Goal: Information Seeking & Learning: Learn about a topic

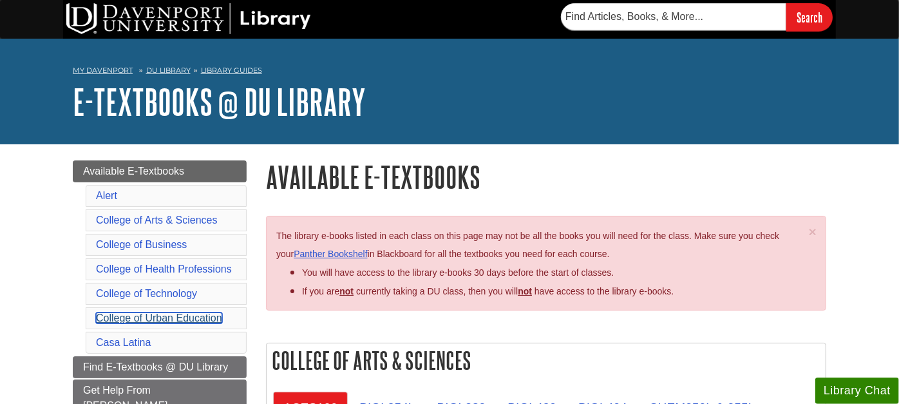
click at [141, 312] on link "College of Urban Education" at bounding box center [159, 317] width 126 height 11
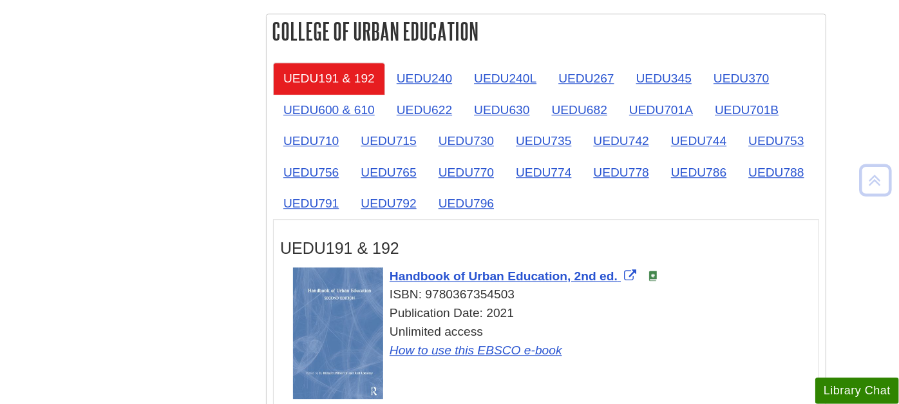
scroll to position [2085, 0]
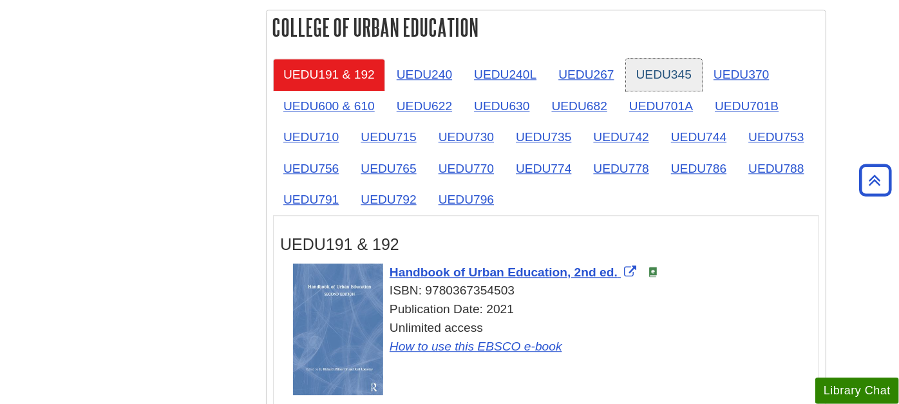
click at [663, 68] on link "UEDU345" at bounding box center [664, 75] width 76 height 32
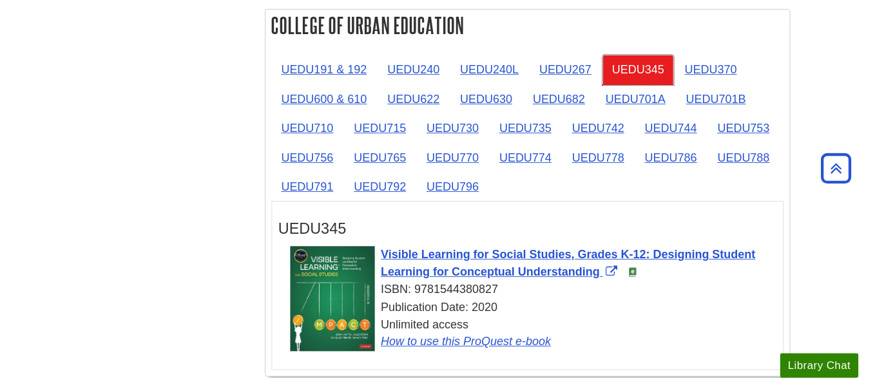
scroll to position [2083, 0]
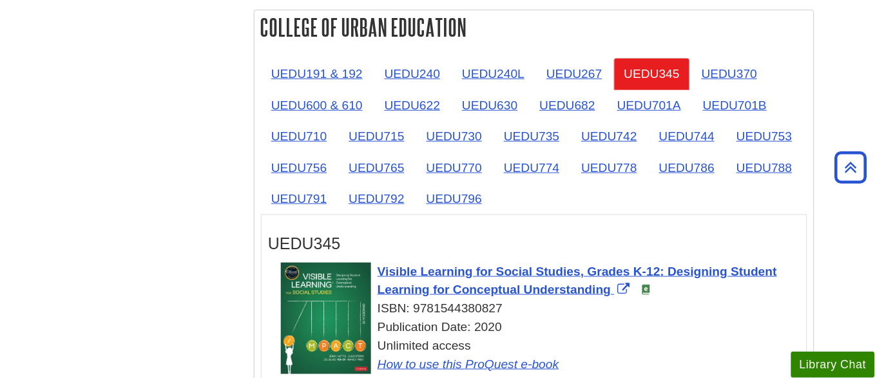
drag, startPoint x: 57, startPoint y: 138, endPoint x: 86, endPoint y: 133, distance: 30.0
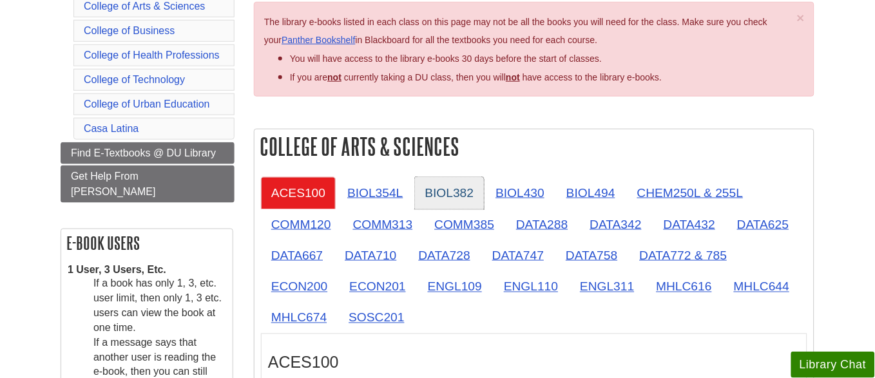
scroll to position [214, 0]
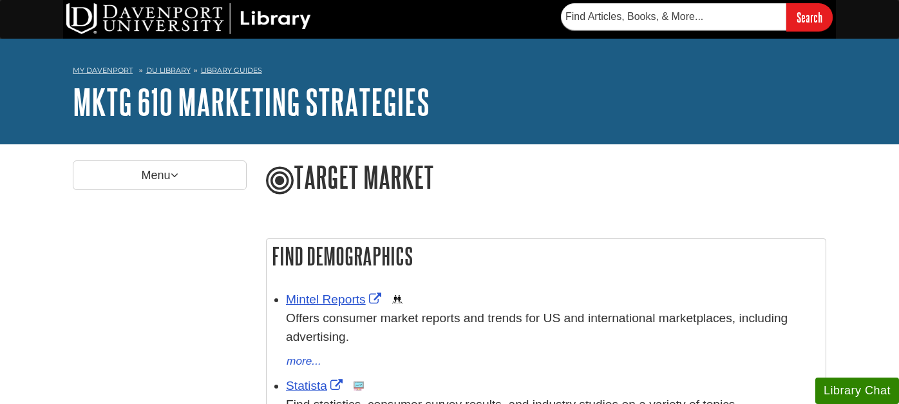
scroll to position [76, 0]
